Goal: Contribute content: Contribute content

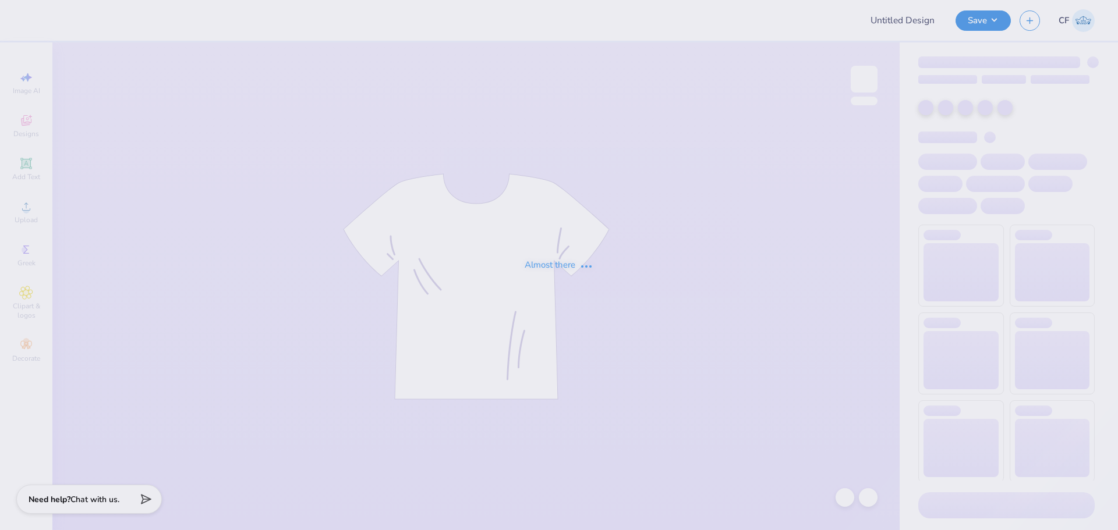
type input "DV Love Shirts & Hoodies"
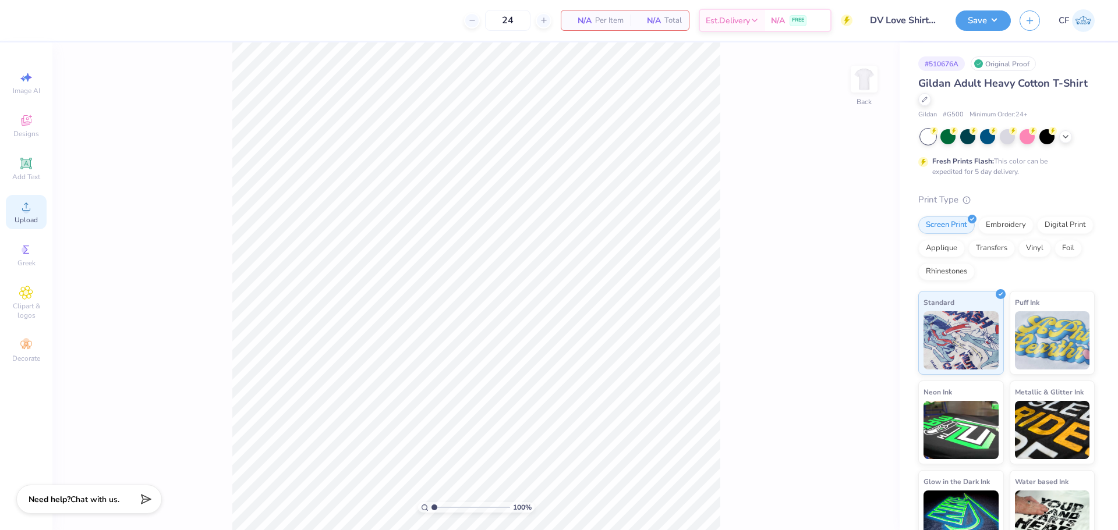
click at [25, 215] on div "Upload" at bounding box center [26, 212] width 41 height 34
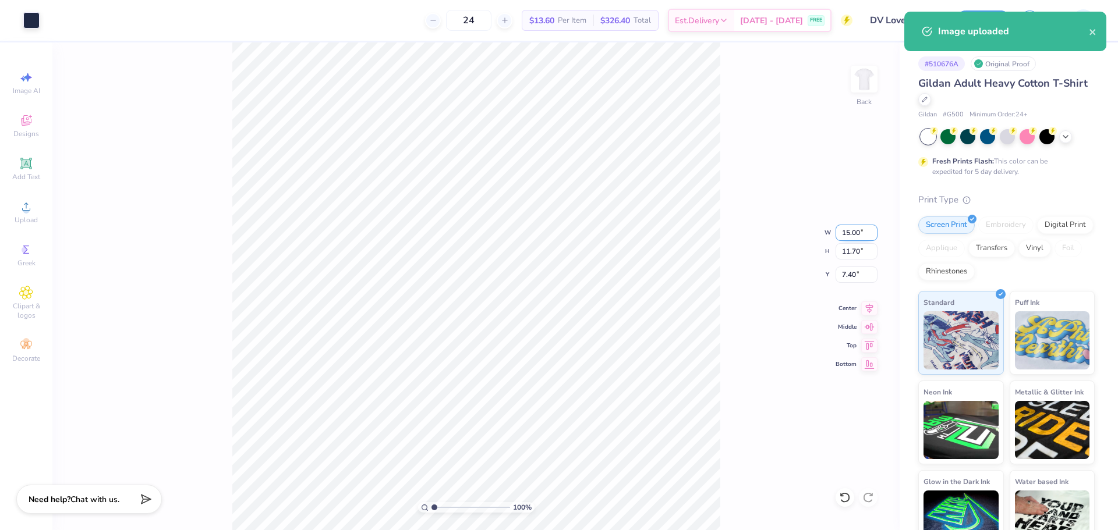
click at [846, 232] on input "15.00" at bounding box center [856, 233] width 42 height 16
type input "10.00"
type input "7.80"
type input "9.35"
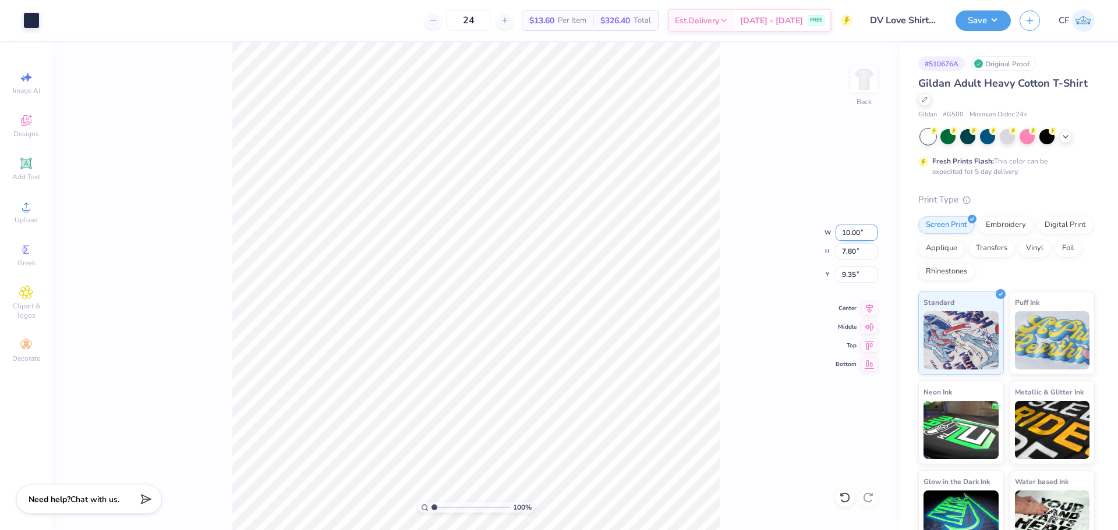
click at [854, 227] on input "10.00" at bounding box center [856, 233] width 42 height 16
type input "8.00"
type input "6.24"
click at [846, 278] on input "10.13" at bounding box center [856, 275] width 42 height 16
type input "3.00"
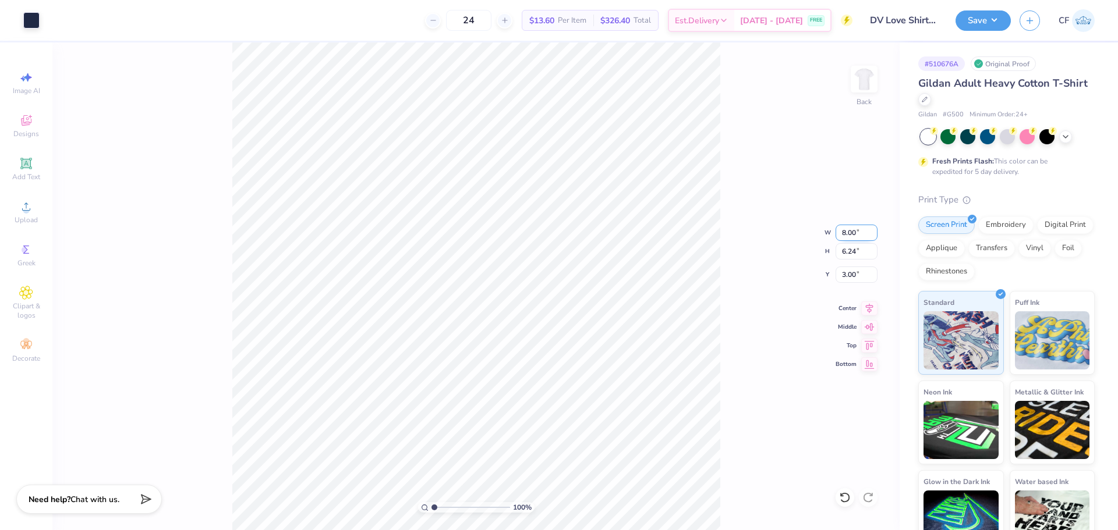
click at [842, 234] on input "8.00" at bounding box center [856, 233] width 42 height 16
type input "7.00"
type input "5.46"
click at [849, 278] on input "3.39" at bounding box center [856, 275] width 42 height 16
type input "3.00"
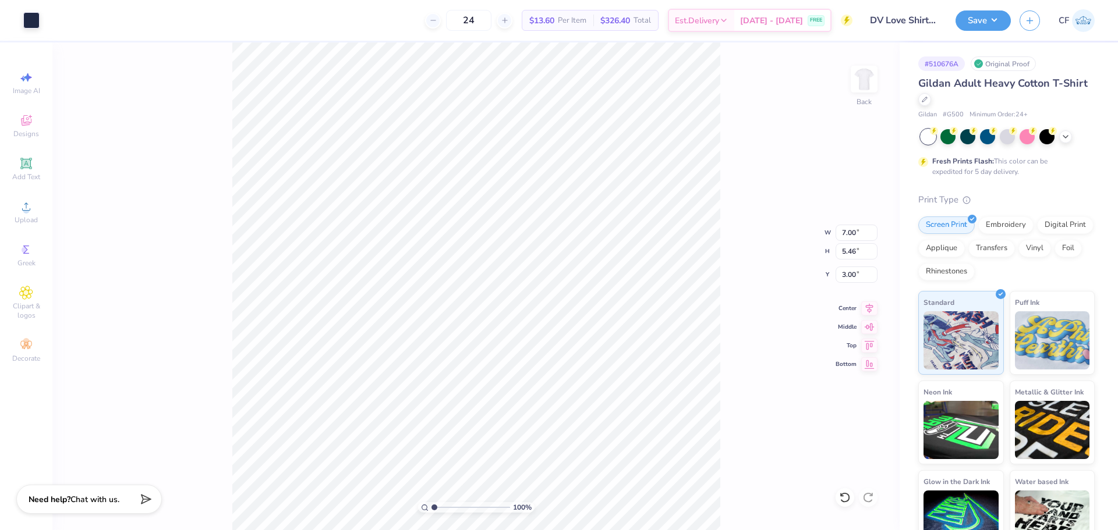
click at [724, 249] on div "100 % Back W 7.00 7.00 " H 5.46 5.46 " Y 3.00 3.00 " Center Middle Top Bottom" at bounding box center [475, 286] width 847 height 488
click at [863, 88] on img at bounding box center [864, 79] width 47 height 47
click at [36, 218] on span "Upload" at bounding box center [26, 219] width 23 height 9
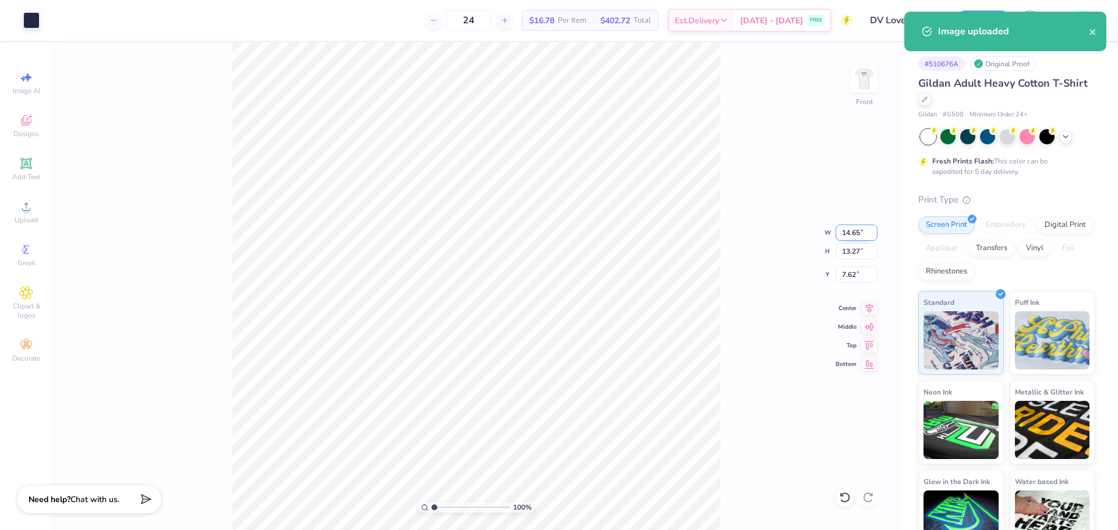
click at [849, 233] on input "14.65" at bounding box center [856, 233] width 42 height 16
type input "12.50"
type input "11.32"
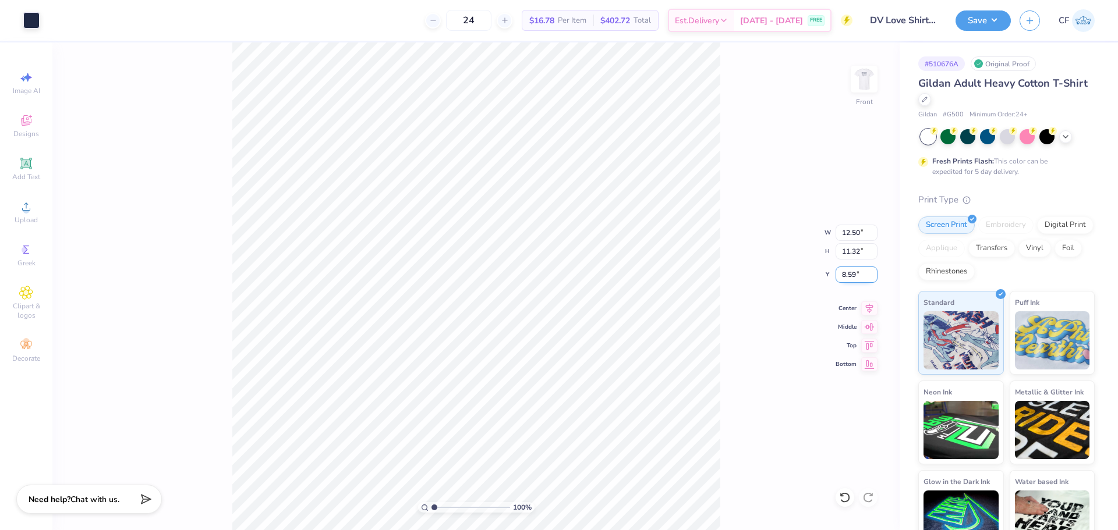
click at [848, 275] on input "8.59" at bounding box center [856, 275] width 42 height 16
type input "3.00"
click at [852, 80] on img at bounding box center [864, 79] width 47 height 47
click at [848, 231] on input "7.00" at bounding box center [856, 233] width 42 height 16
type input "6.00"
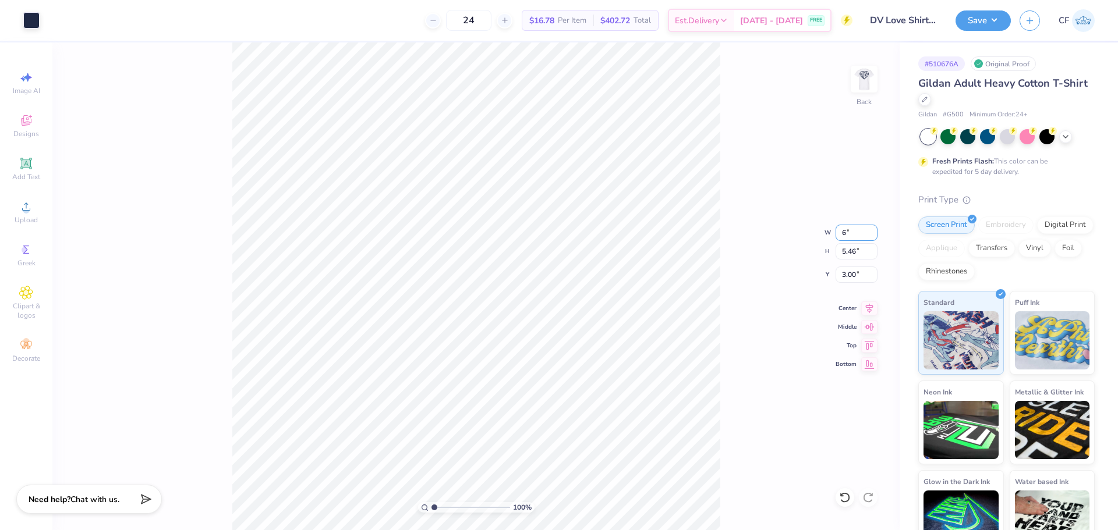
type input "4.68"
click at [853, 280] on input "3.39" at bounding box center [856, 275] width 42 height 16
type input "3.00"
click at [945, 144] on div at bounding box center [1007, 136] width 174 height 15
click at [949, 139] on div at bounding box center [947, 135] width 15 height 15
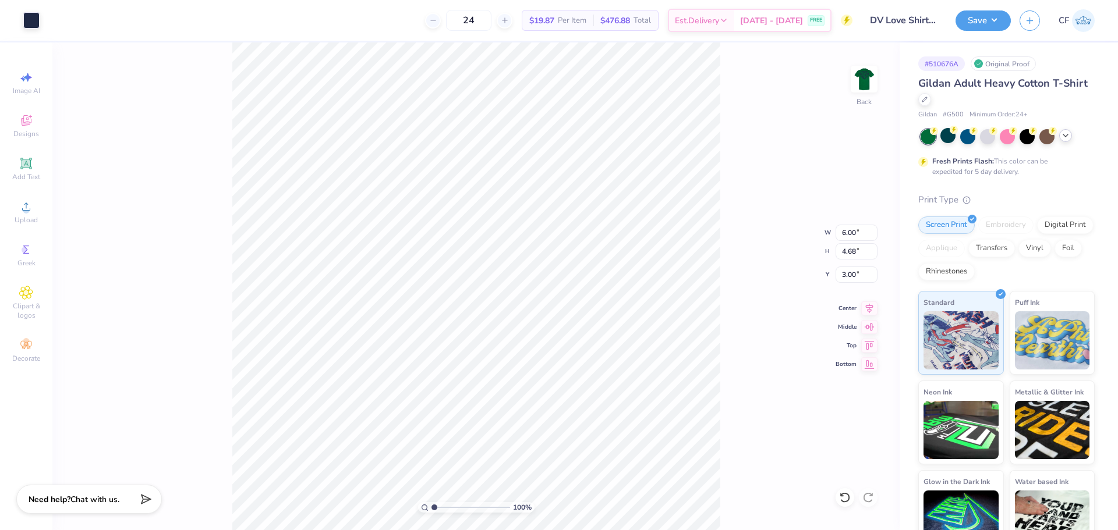
click at [1063, 136] on icon at bounding box center [1065, 135] width 9 height 9
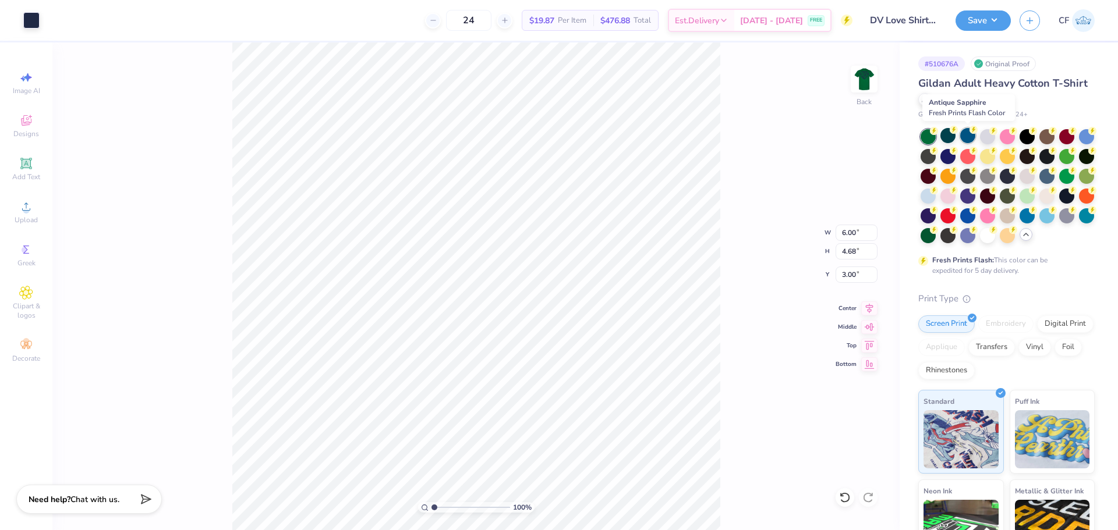
click at [967, 141] on div at bounding box center [967, 135] width 15 height 15
click at [1079, 143] on div at bounding box center [1086, 135] width 15 height 15
click at [935, 202] on div at bounding box center [927, 194] width 15 height 15
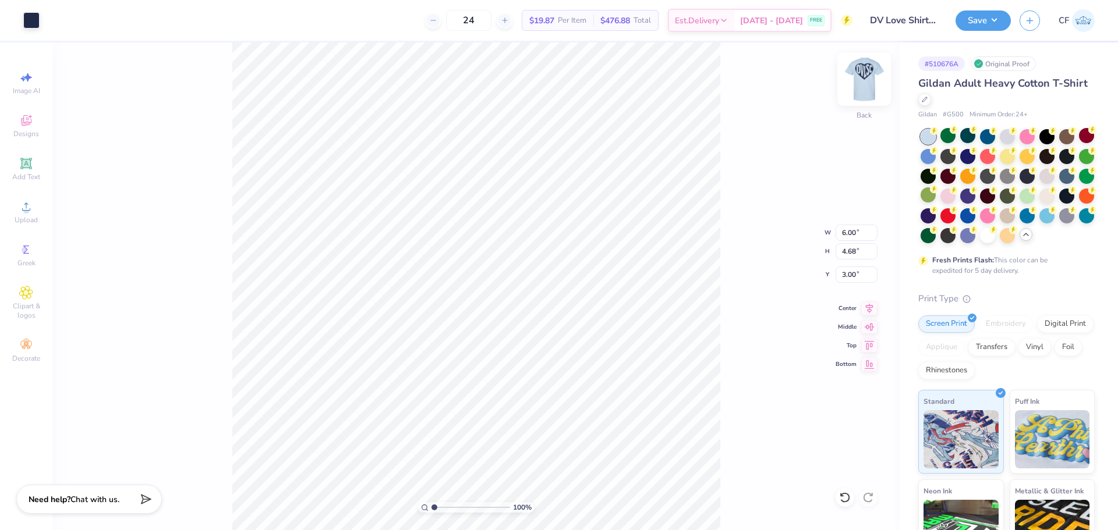
click at [861, 80] on img at bounding box center [864, 79] width 47 height 47
click at [794, 189] on div "100 % Front" at bounding box center [475, 286] width 847 height 488
click at [864, 89] on img at bounding box center [864, 79] width 47 height 47
drag, startPoint x: 434, startPoint y: 509, endPoint x: 442, endPoint y: 509, distance: 8.1
type input "1.93"
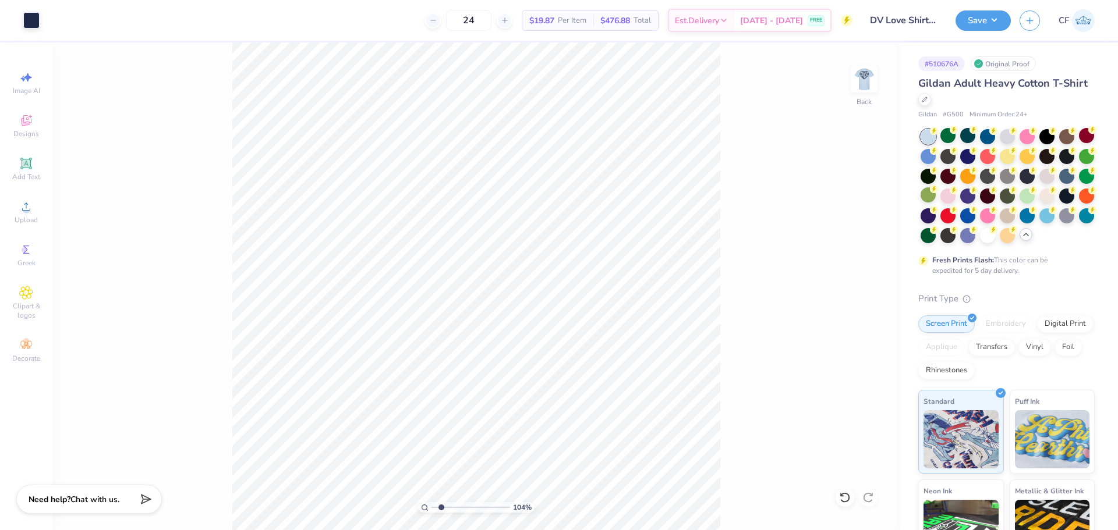
click at [441, 510] on input "range" at bounding box center [470, 507] width 79 height 10
click at [29, 169] on icon at bounding box center [26, 164] width 14 height 14
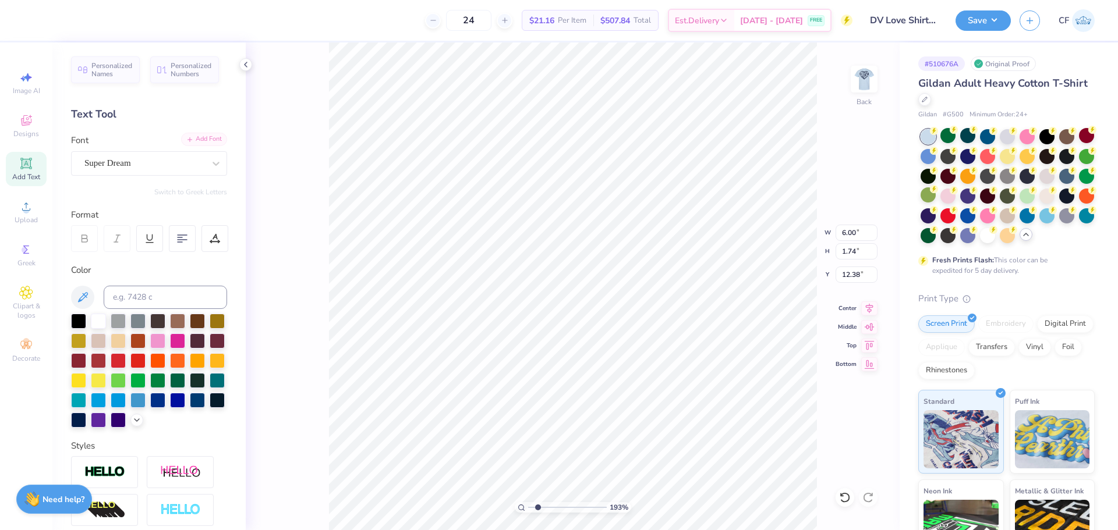
click at [204, 143] on div "Add Font" at bounding box center [204, 139] width 46 height 13
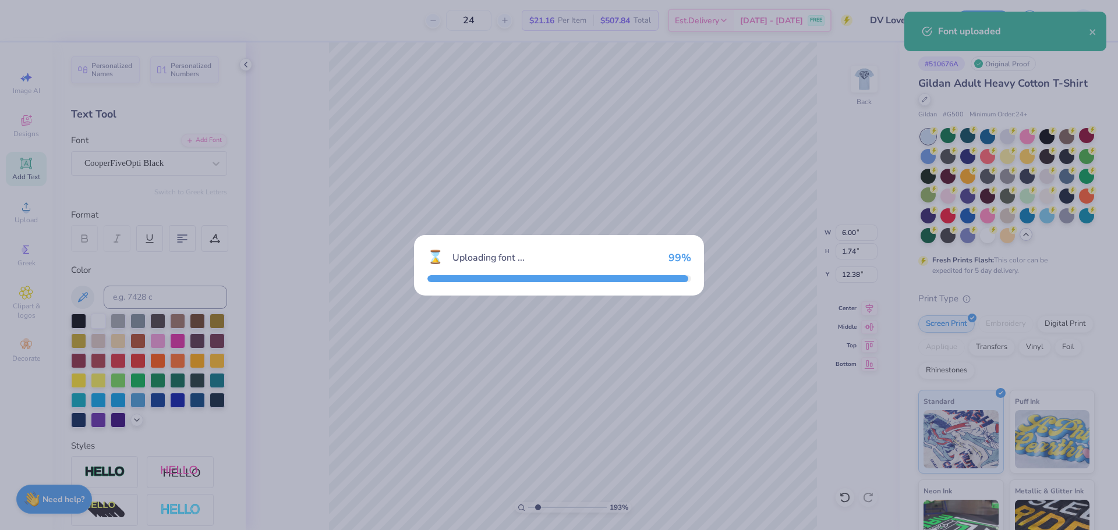
type input "8.14"
type input "1.95"
type input "12.28"
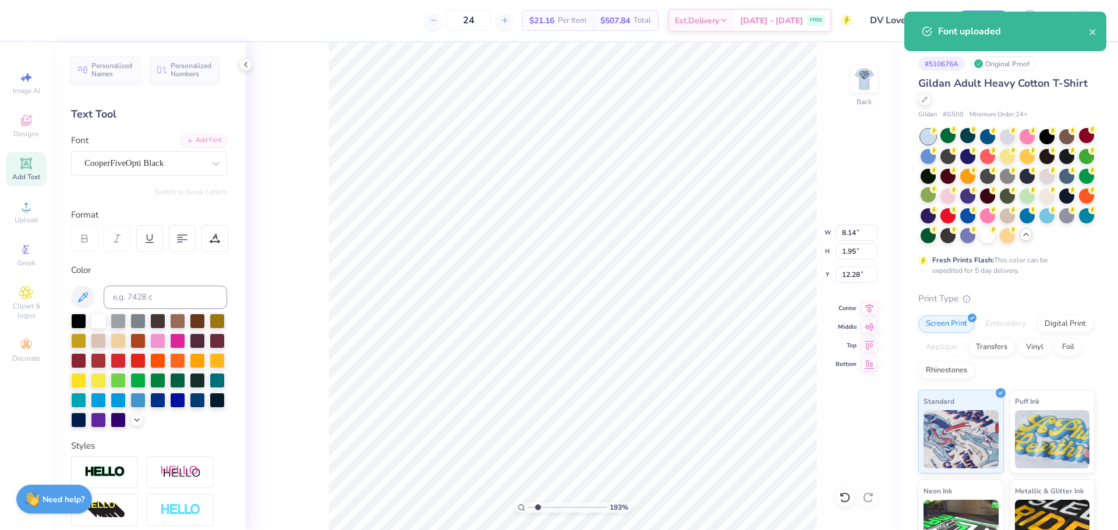
scroll to position [10, 2]
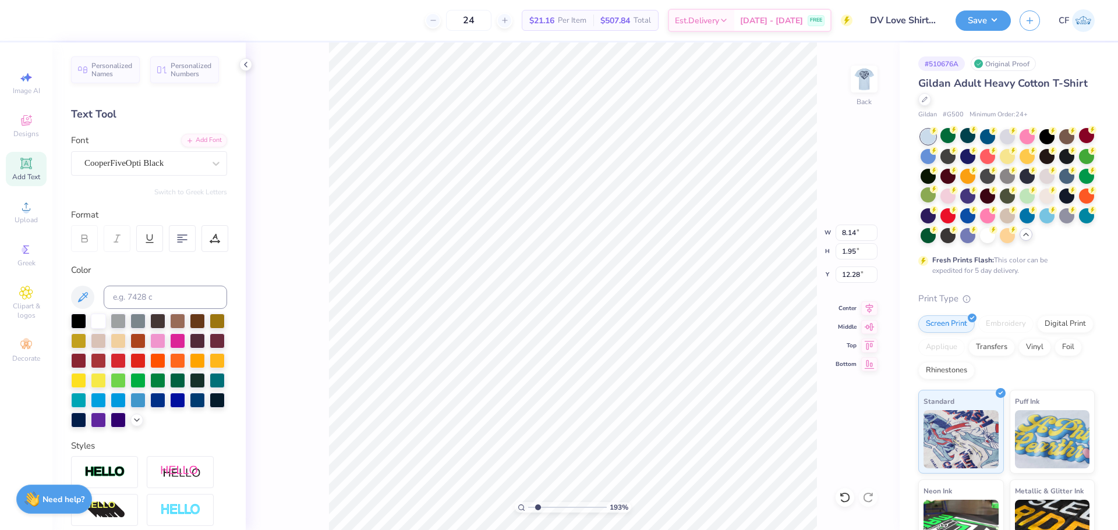
type textarea "DVLSC"
click at [144, 293] on input at bounding box center [165, 297] width 123 height 23
type input "533"
type input "6.00"
type input "4.68"
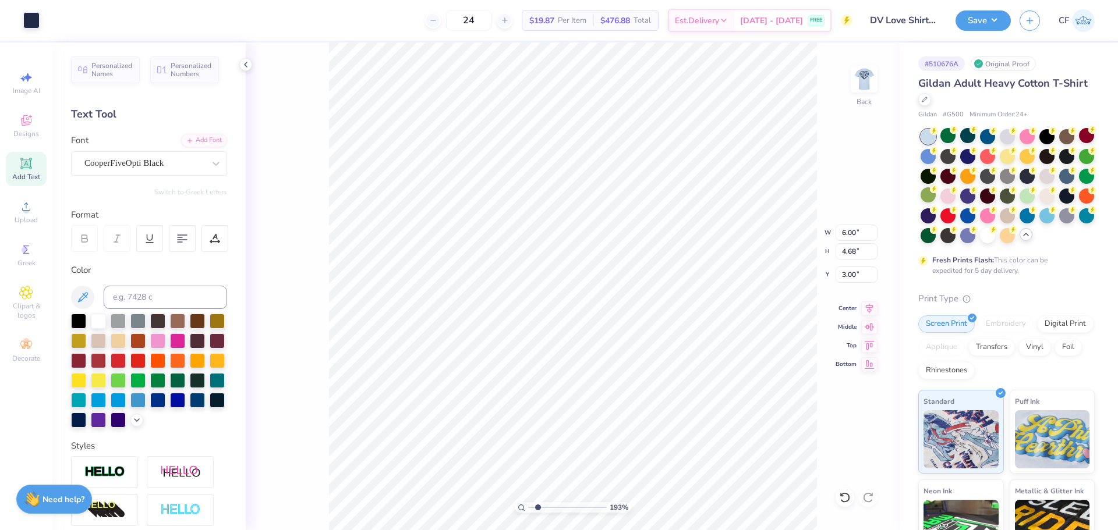
type input "3.00"
click at [634, 346] on li "Group" at bounding box center [663, 345] width 91 height 23
type input "10.07"
type input "1.99"
type input "12.25"
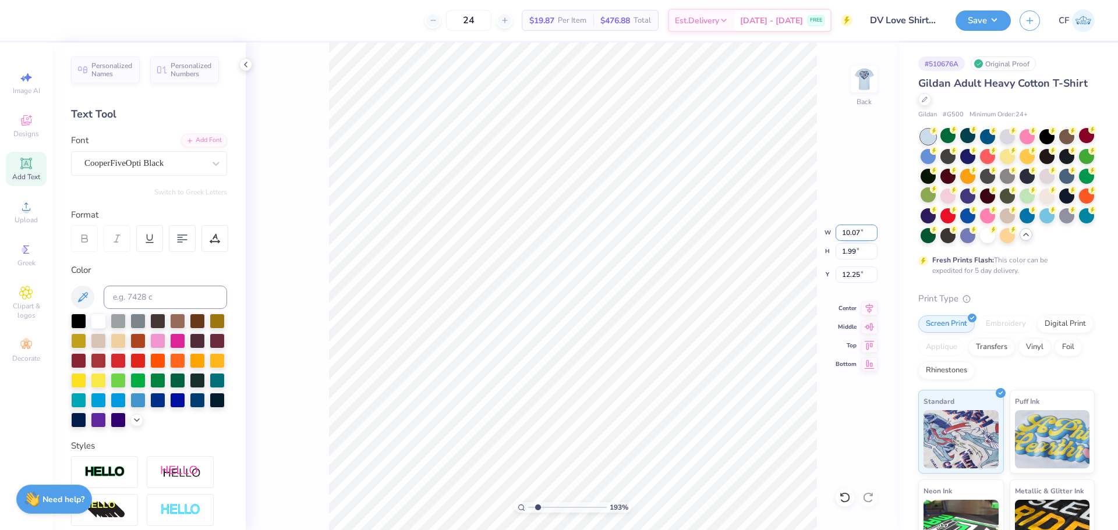
click at [849, 231] on input "10.07" at bounding box center [856, 233] width 42 height 16
type input "6.00"
type input "1.19"
click at [619, 446] on li "Bring to Front" at bounding box center [629, 448] width 91 height 23
type input "3.00"
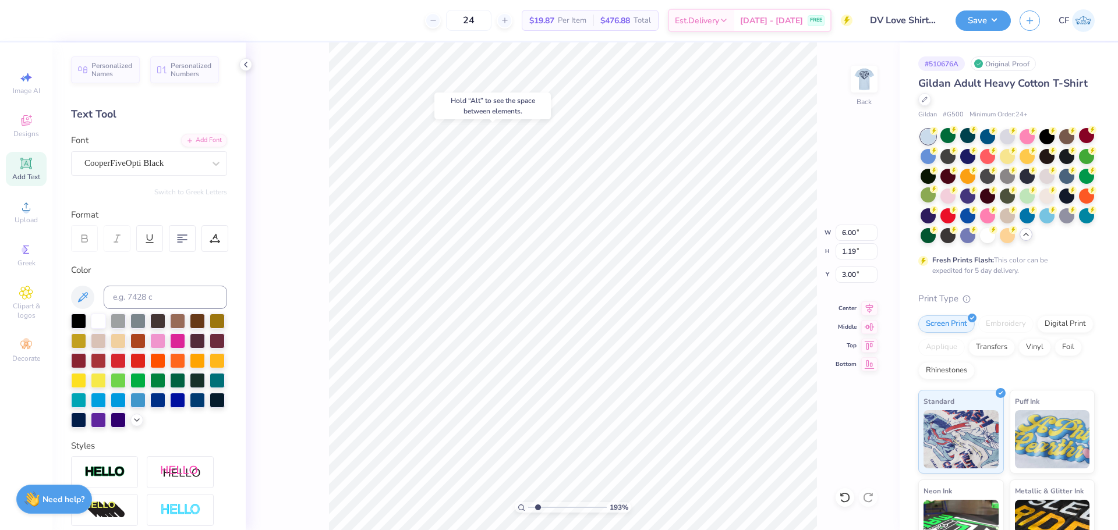
type input "1.16"
drag, startPoint x: 536, startPoint y: 508, endPoint x: 491, endPoint y: 488, distance: 49.3
type input "1"
click at [528, 502] on input "range" at bounding box center [567, 507] width 79 height 10
click at [866, 84] on img at bounding box center [864, 79] width 47 height 47
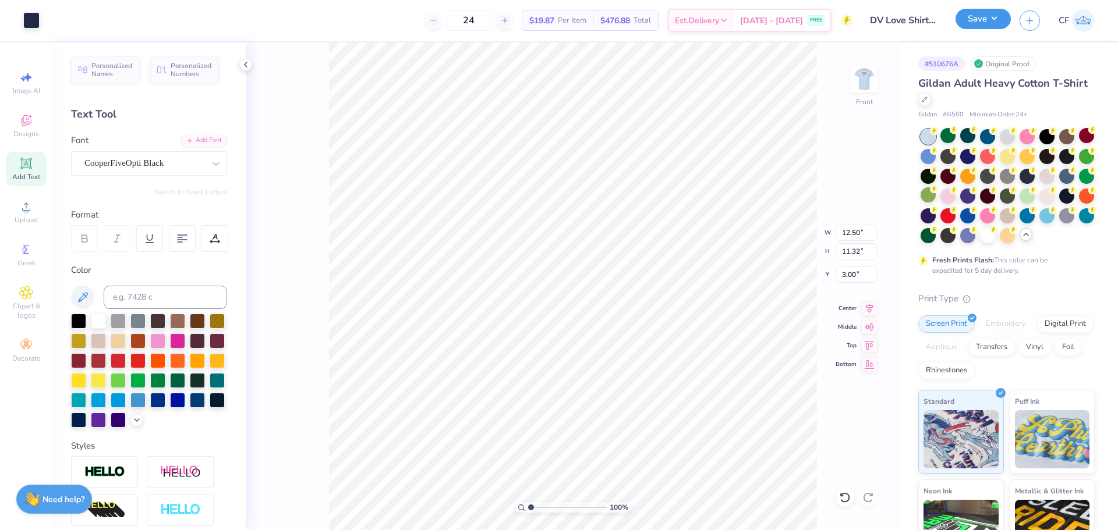
click at [990, 13] on button "Save" at bounding box center [982, 19] width 55 height 20
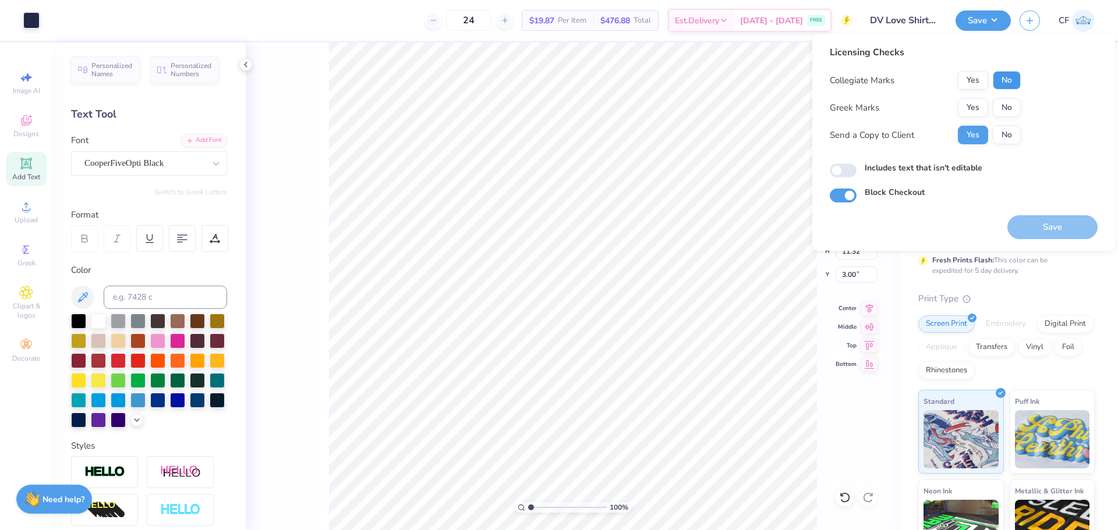
click at [1010, 78] on button "No" at bounding box center [1006, 80] width 28 height 19
click at [1009, 107] on button "No" at bounding box center [1006, 107] width 28 height 19
click at [847, 175] on input "Includes text that isn't editable" at bounding box center [842, 171] width 27 height 14
checkbox input "true"
click at [1024, 226] on button "Save" at bounding box center [1052, 227] width 90 height 24
